Goal: Transaction & Acquisition: Book appointment/travel/reservation

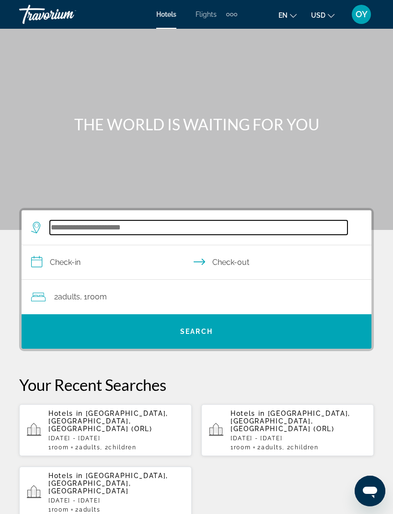
click at [78, 227] on input "Search widget" at bounding box center [198, 227] width 297 height 14
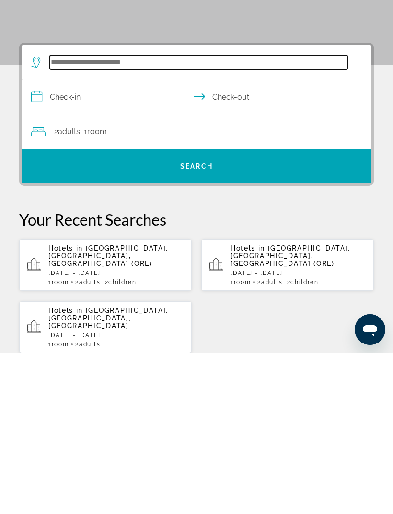
scroll to position [15, 0]
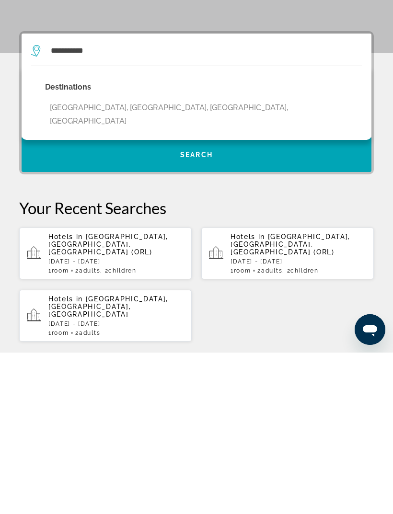
click at [127, 260] on button "Foster City, San Francisco, CA, United States" at bounding box center [203, 276] width 316 height 32
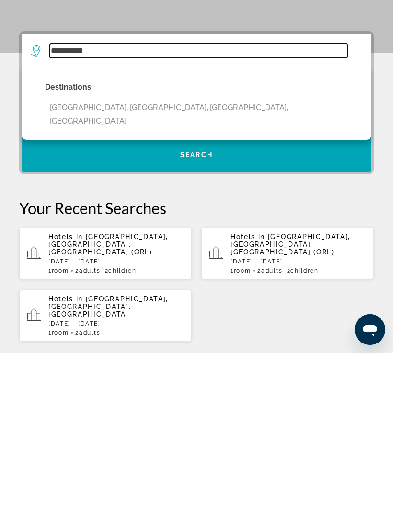
type input "**********"
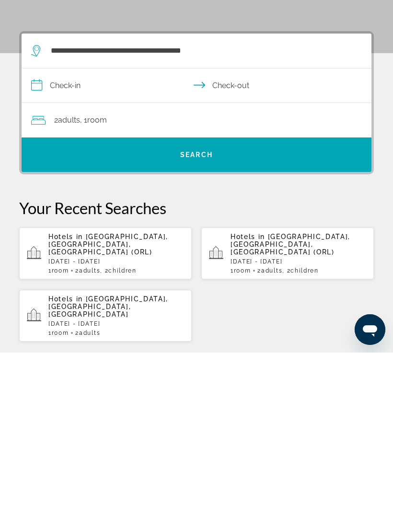
click at [49, 230] on input "**********" at bounding box center [198, 248] width 353 height 37
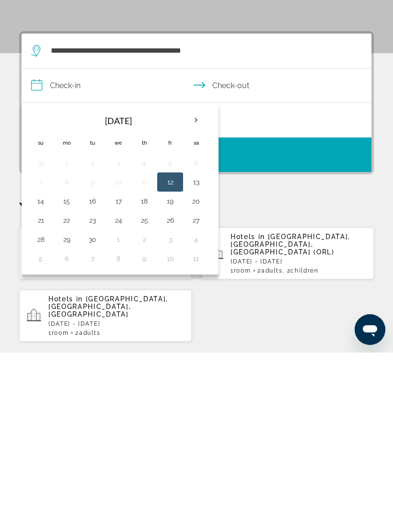
scroll to position [177, 0]
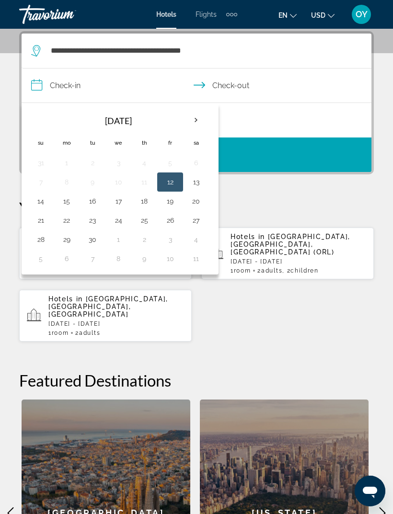
click at [197, 203] on button "20" at bounding box center [195, 200] width 15 height 13
click at [38, 220] on button "21" at bounding box center [40, 220] width 15 height 13
type input "**********"
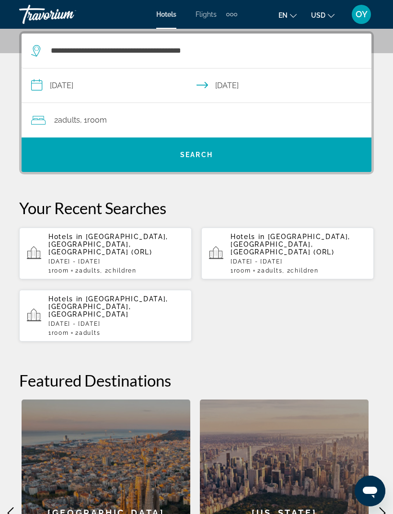
click at [229, 157] on span "Search widget" at bounding box center [197, 154] width 350 height 23
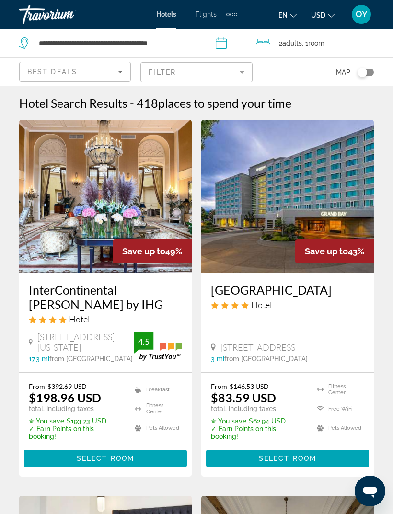
click at [239, 103] on span "places to spend your time" at bounding box center [224, 103] width 133 height 14
click at [236, 102] on span "places to spend your time" at bounding box center [224, 103] width 133 height 14
click at [236, 108] on span "places to spend your time" at bounding box center [224, 103] width 133 height 14
click at [240, 72] on mat-form-field "Filter" at bounding box center [196, 72] width 112 height 20
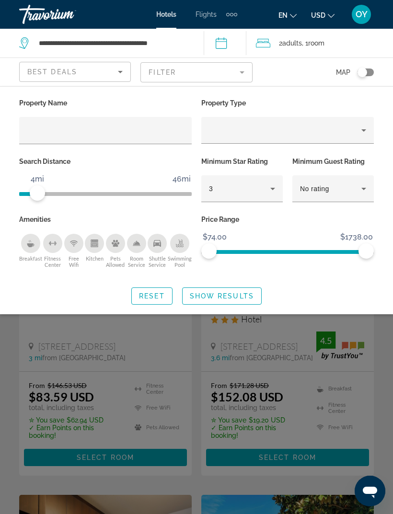
click at [235, 296] on span "Show Results" at bounding box center [222, 296] width 64 height 8
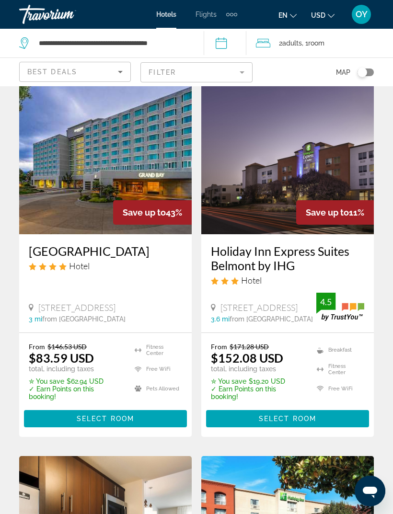
scroll to position [42, 0]
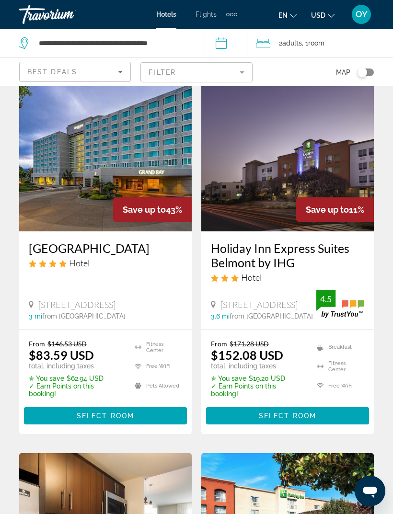
click at [95, 404] on span "Main content" at bounding box center [105, 415] width 163 height 23
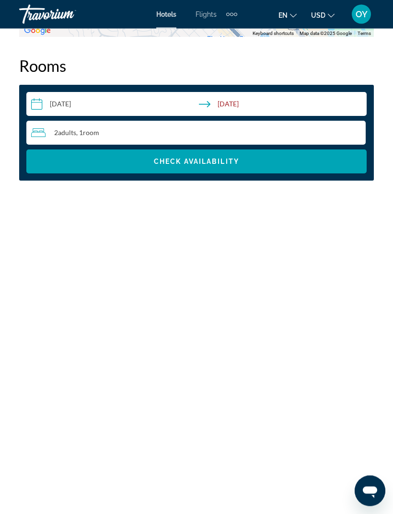
scroll to position [1504, 0]
click at [315, 167] on span "Search widget" at bounding box center [196, 161] width 340 height 23
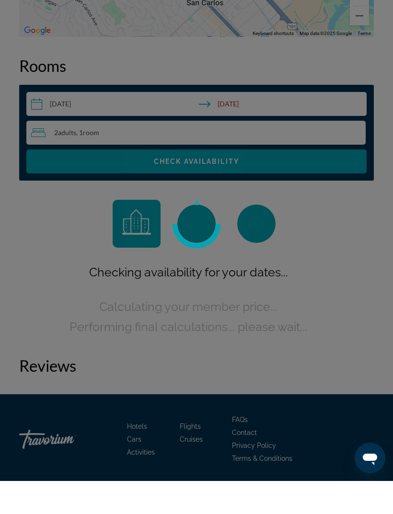
scroll to position [1471, 0]
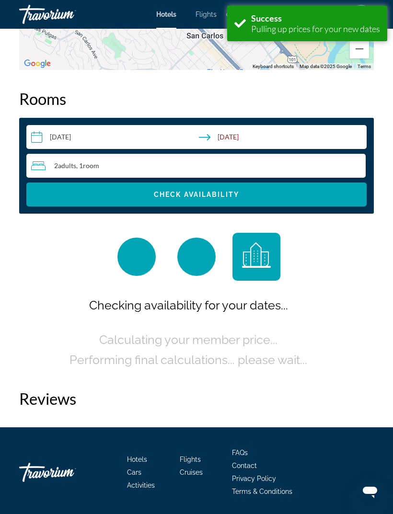
click at [98, 167] on span "Room" at bounding box center [91, 165] width 16 height 8
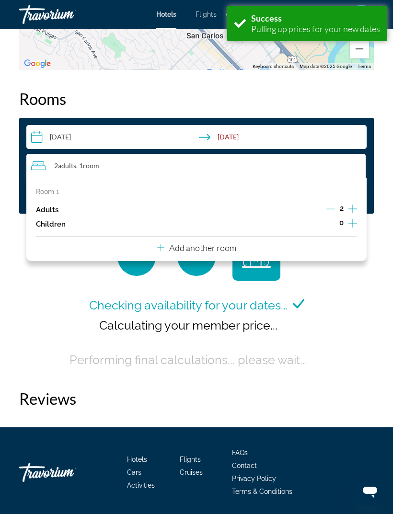
click at [356, 203] on icon "Increment adults" at bounding box center [352, 208] width 9 height 11
click at [358, 205] on div "Room 1 Adults 3 Children 0 Add another room" at bounding box center [196, 219] width 340 height 83
click at [355, 208] on icon "Increment adults" at bounding box center [352, 208] width 9 height 11
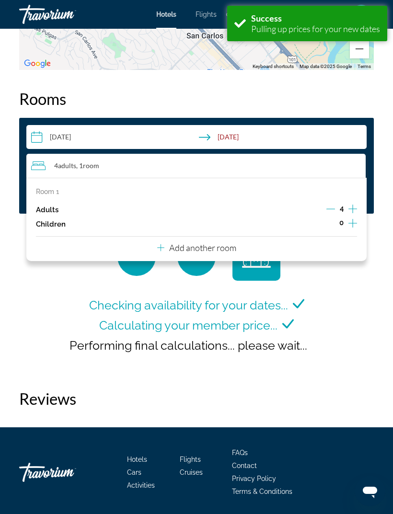
click at [370, 304] on div "Checking availability for your dates... Calculating your member price... Perfor…" at bounding box center [196, 301] width 354 height 137
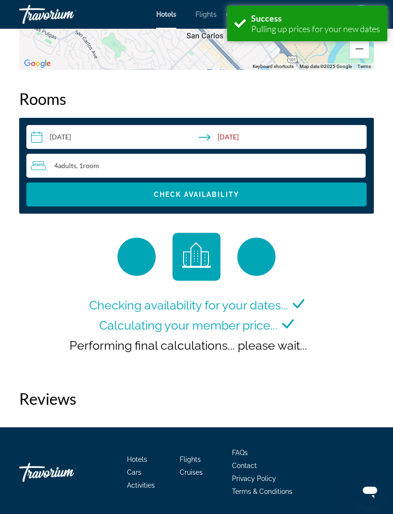
click at [239, 196] on span "Check Availability" at bounding box center [196, 195] width 85 height 8
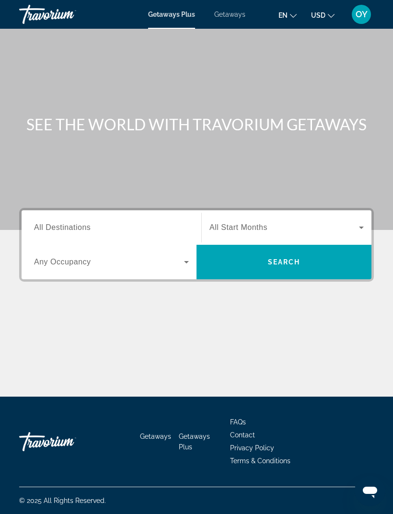
click at [90, 222] on input "Destination All Destinations" at bounding box center [111, 227] width 155 height 11
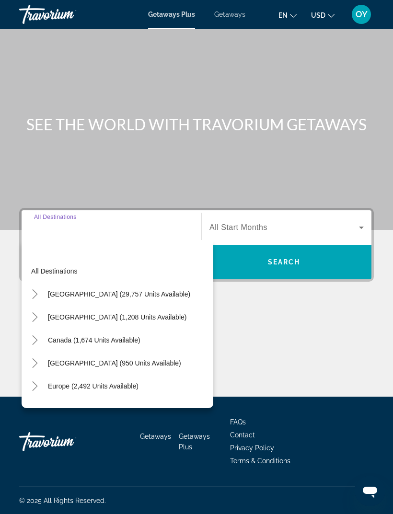
scroll to position [31, 0]
click at [84, 290] on span "[GEOGRAPHIC_DATA] (29,757 units available)" at bounding box center [119, 294] width 142 height 8
type input "**********"
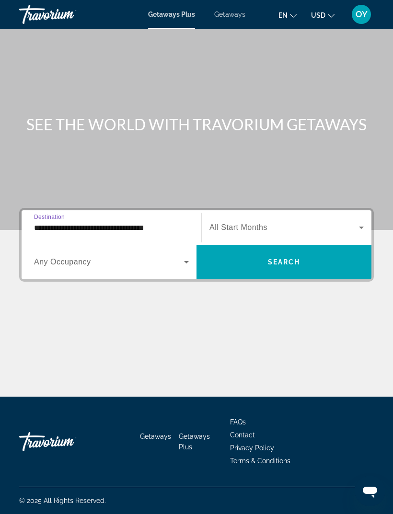
click at [342, 222] on span "Search widget" at bounding box center [283, 227] width 149 height 11
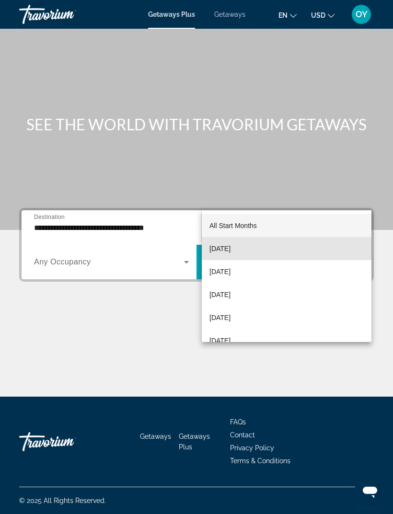
click at [230, 253] on span "[DATE]" at bounding box center [219, 248] width 21 height 11
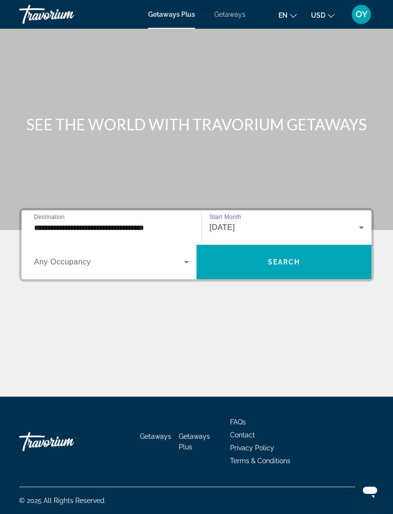
click at [185, 256] on icon "Search widget" at bounding box center [186, 261] width 11 height 11
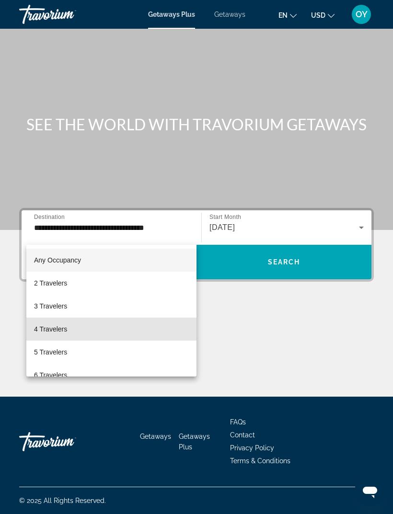
click at [55, 334] on span "4 Travelers" at bounding box center [50, 328] width 33 height 11
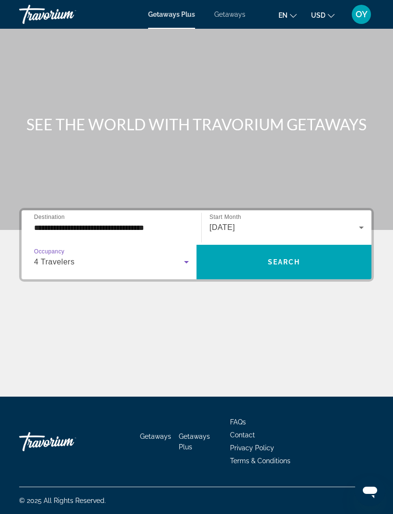
click at [257, 250] on span "Search widget" at bounding box center [283, 261] width 175 height 23
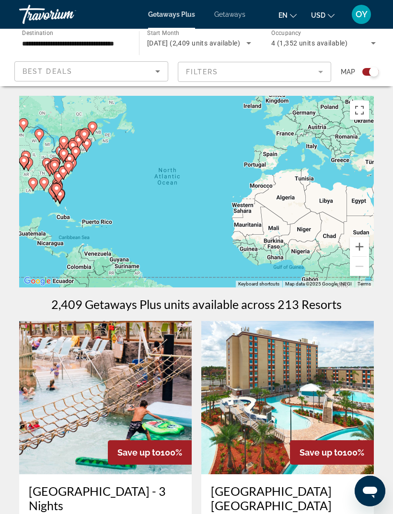
click at [312, 100] on div "To activate drag with keyboard, press Alt + Enter. Once in keyboard drag state,…" at bounding box center [196, 192] width 354 height 192
click at [315, 104] on div "To activate drag with keyboard, press Alt + Enter. Once in keyboard drag state,…" at bounding box center [196, 192] width 354 height 192
click at [323, 107] on div "To activate drag with keyboard, press Alt + Enter. Once in keyboard drag state,…" at bounding box center [196, 192] width 354 height 192
click at [331, 107] on div "To activate drag with keyboard, press Alt + Enter. Once in keyboard drag state,…" at bounding box center [196, 192] width 354 height 192
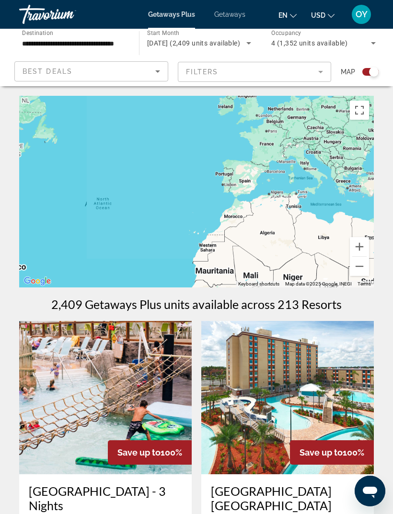
click at [325, 102] on div "To activate drag with keyboard, press Alt + Enter. Once in keyboard drag state,…" at bounding box center [196, 192] width 354 height 192
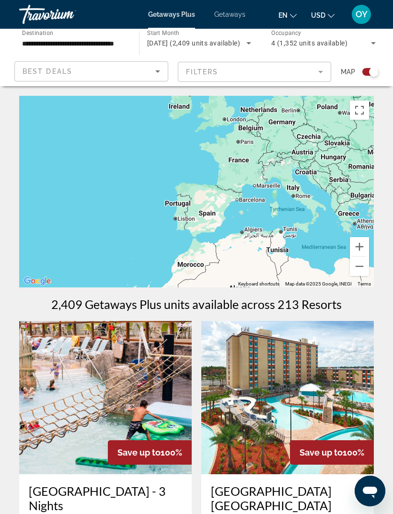
click at [316, 105] on div "Main content" at bounding box center [196, 192] width 354 height 192
click at [316, 108] on div "Main content" at bounding box center [196, 192] width 354 height 192
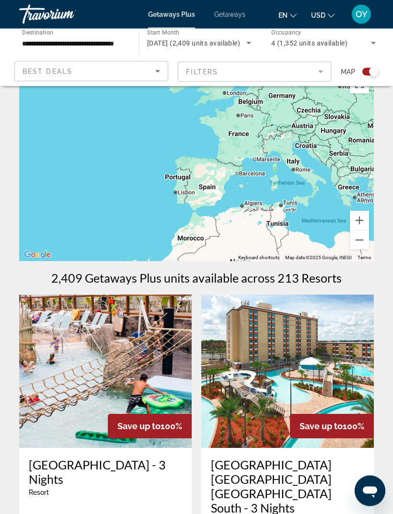
click at [367, 75] on div "Search widget" at bounding box center [370, 72] width 16 height 8
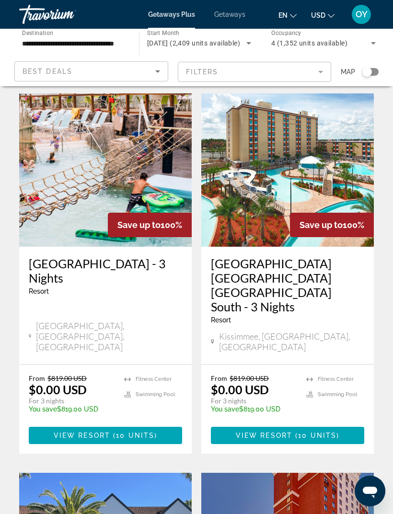
click at [368, 74] on div "Search widget" at bounding box center [367, 72] width 10 height 10
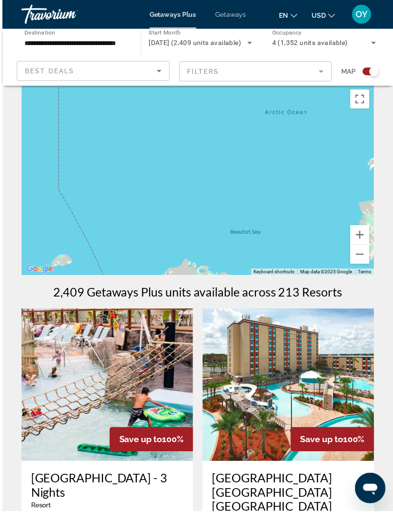
scroll to position [56, 0]
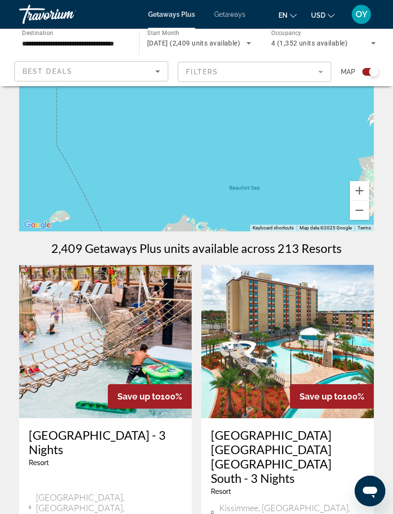
click at [357, 213] on button "Zoom out" at bounding box center [359, 210] width 19 height 19
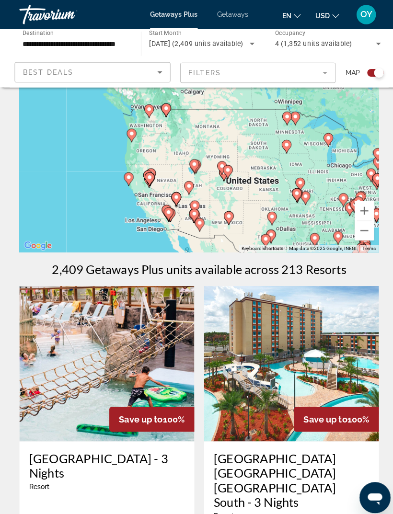
scroll to position [39, 0]
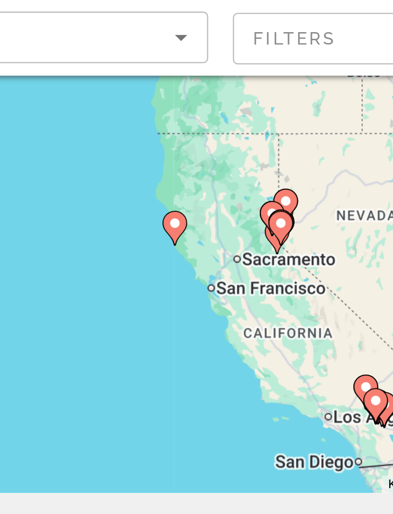
click at [151, 139] on icon "Main content" at bounding box center [155, 145] width 9 height 12
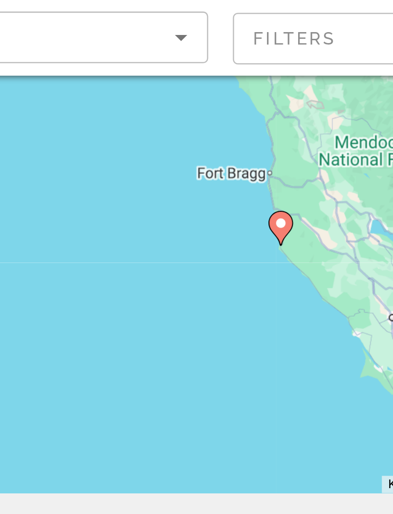
type input "**********"
click at [193, 141] on image "Main content" at bounding box center [196, 144] width 6 height 6
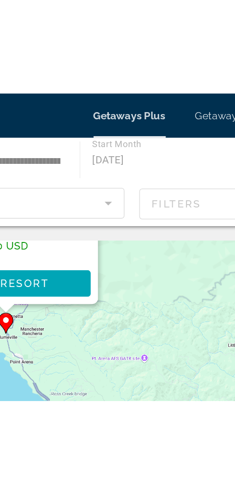
scroll to position [0, 0]
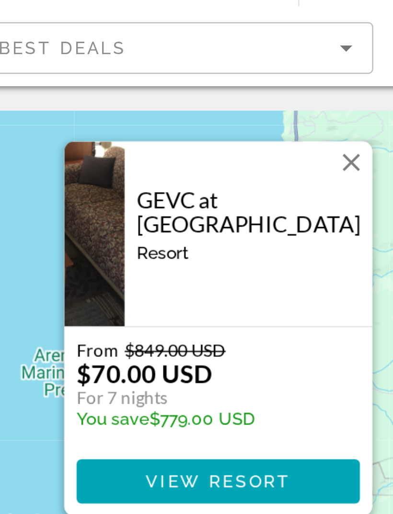
click at [94, 236] on span "View Resort" at bounding box center [107, 240] width 56 height 8
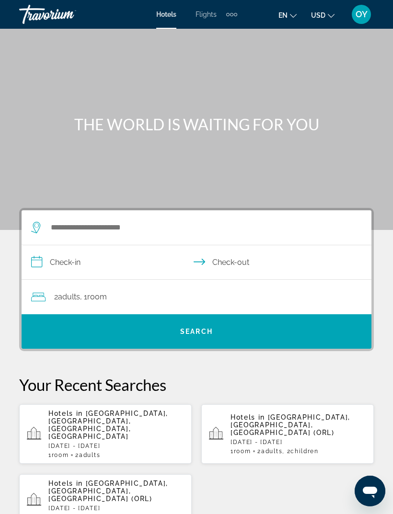
click at [101, 442] on p "Sat, 20 Sep - Sun, 21 Sep" at bounding box center [115, 445] width 135 height 7
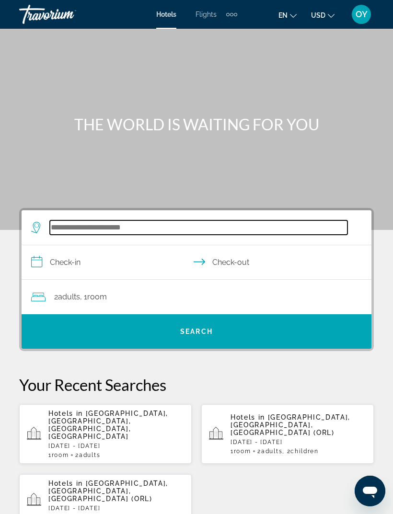
click at [104, 229] on input "Search widget" at bounding box center [198, 227] width 297 height 14
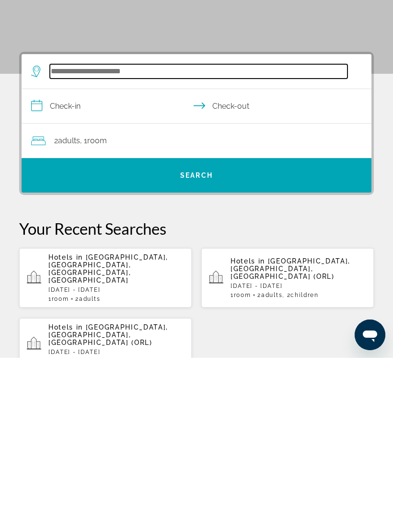
scroll to position [15, 0]
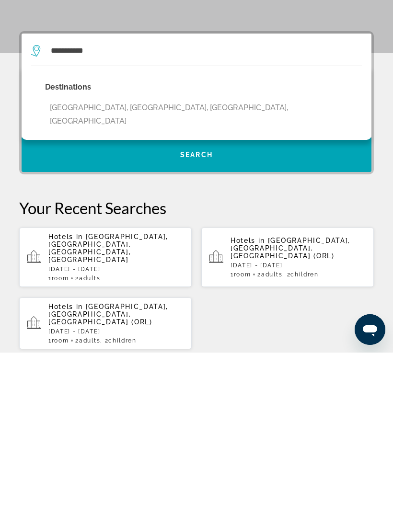
click at [169, 260] on button "Foster City, San Francisco, CA, United States" at bounding box center [203, 276] width 316 height 32
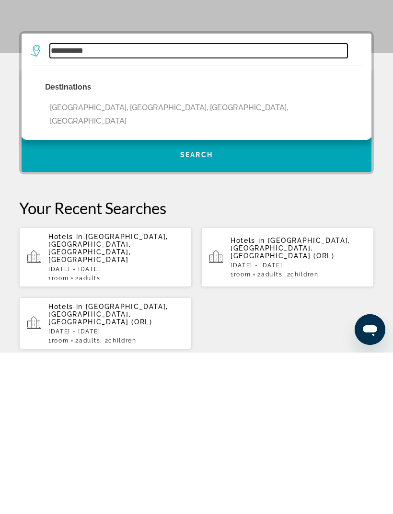
type input "**********"
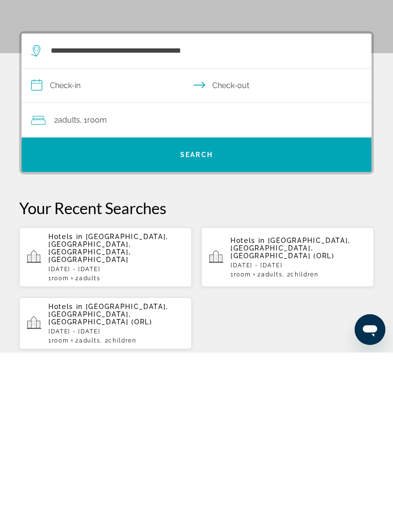
click at [49, 230] on input "**********" at bounding box center [198, 248] width 353 height 37
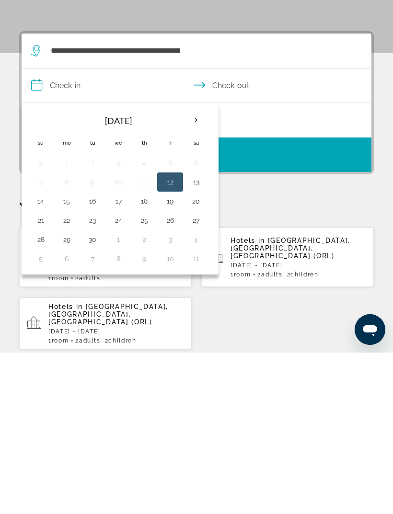
scroll to position [177, 0]
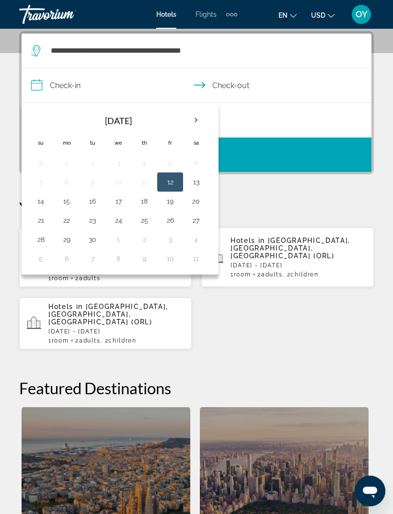
click at [202, 205] on button "20" at bounding box center [195, 200] width 15 height 13
click at [42, 218] on button "21" at bounding box center [40, 220] width 15 height 13
type input "**********"
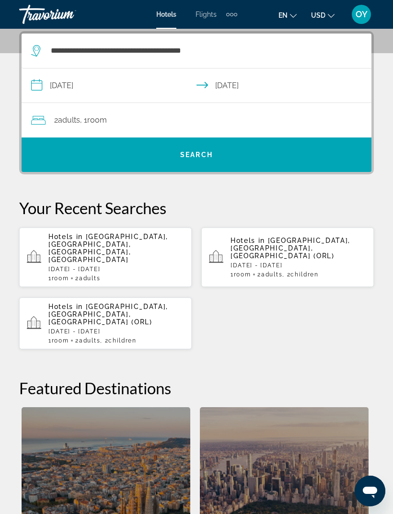
click at [74, 123] on span "Adults" at bounding box center [69, 119] width 22 height 9
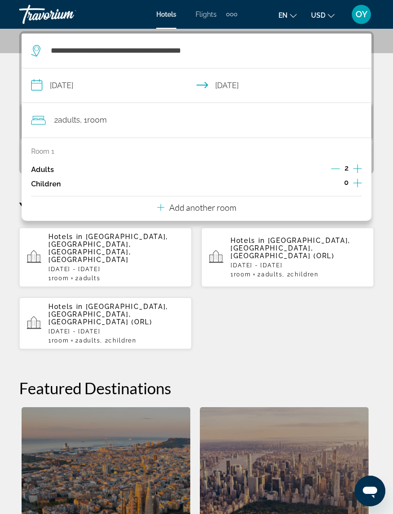
click at [361, 166] on icon "Increment adults" at bounding box center [357, 168] width 9 height 11
click at [355, 164] on icon "Increment adults" at bounding box center [357, 168] width 9 height 11
click at [299, 342] on div "**********" at bounding box center [196, 332] width 393 height 602
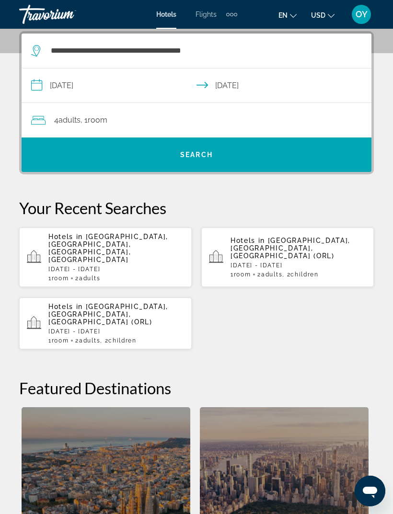
click at [294, 155] on span "Search widget" at bounding box center [197, 154] width 350 height 23
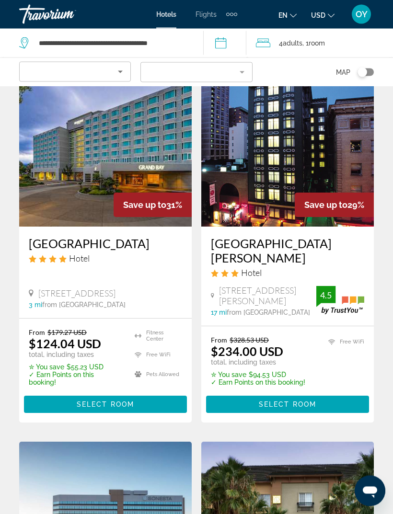
scroll to position [1174, 0]
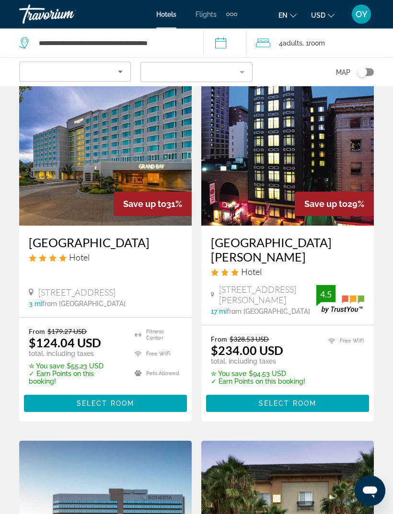
click at [128, 240] on h3 "Grand Bay Hotel San Francisco" at bounding box center [105, 243] width 153 height 14
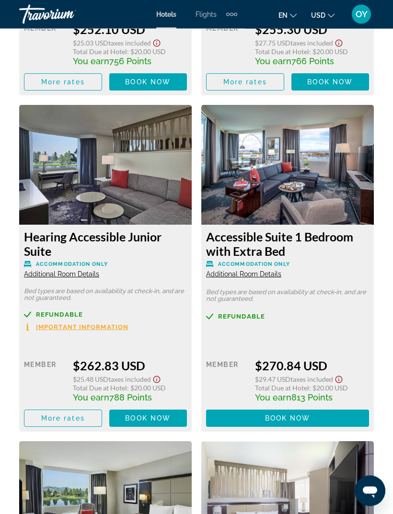
scroll to position [6030, 0]
click at [278, 414] on span "Book now" at bounding box center [287, 418] width 45 height 8
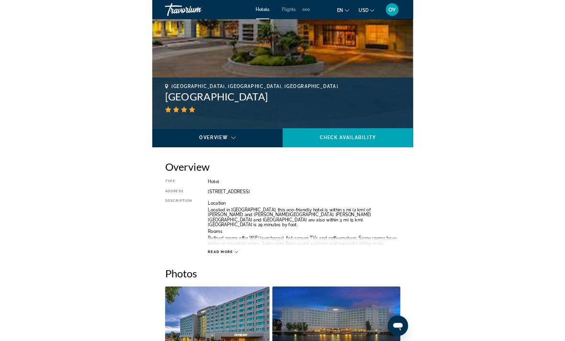
scroll to position [377, 0]
